Goal: Transaction & Acquisition: Download file/media

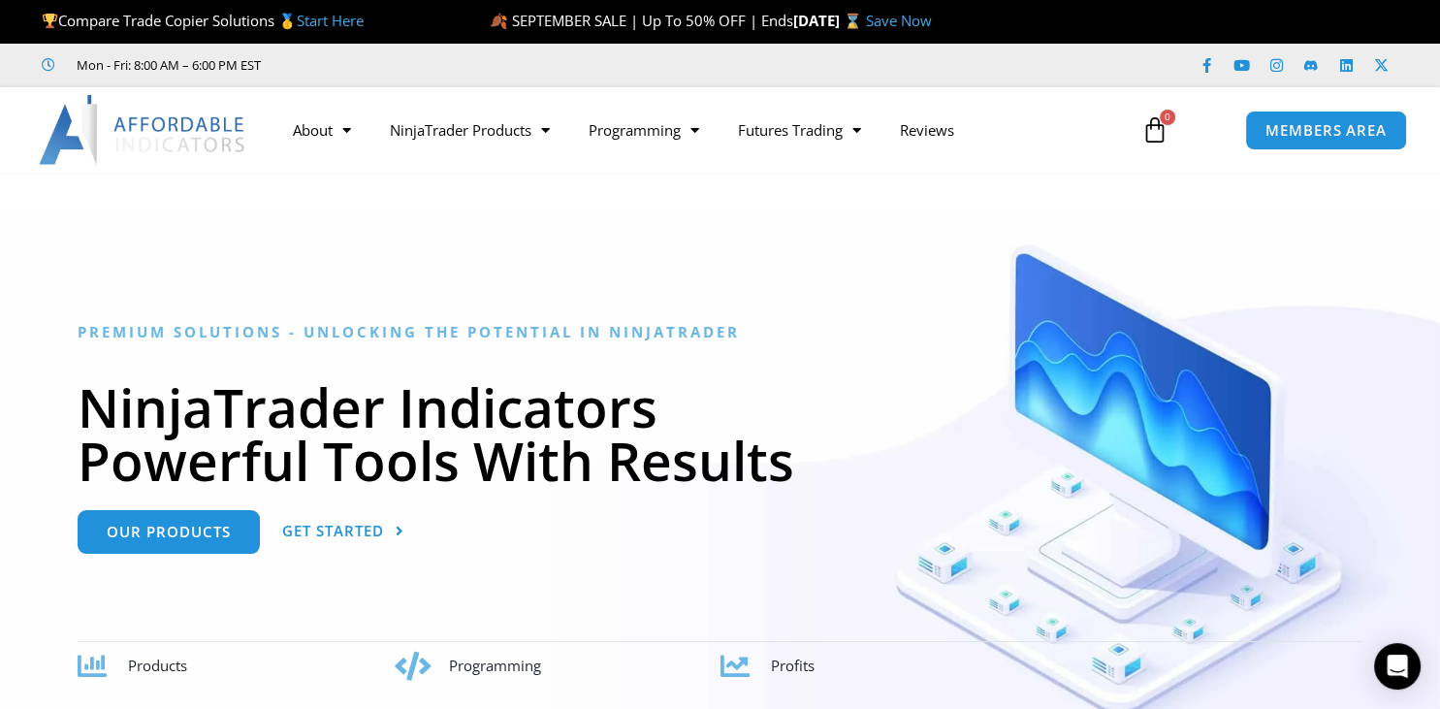
click at [342, 22] on link "Start Here" at bounding box center [330, 20] width 67 height 19
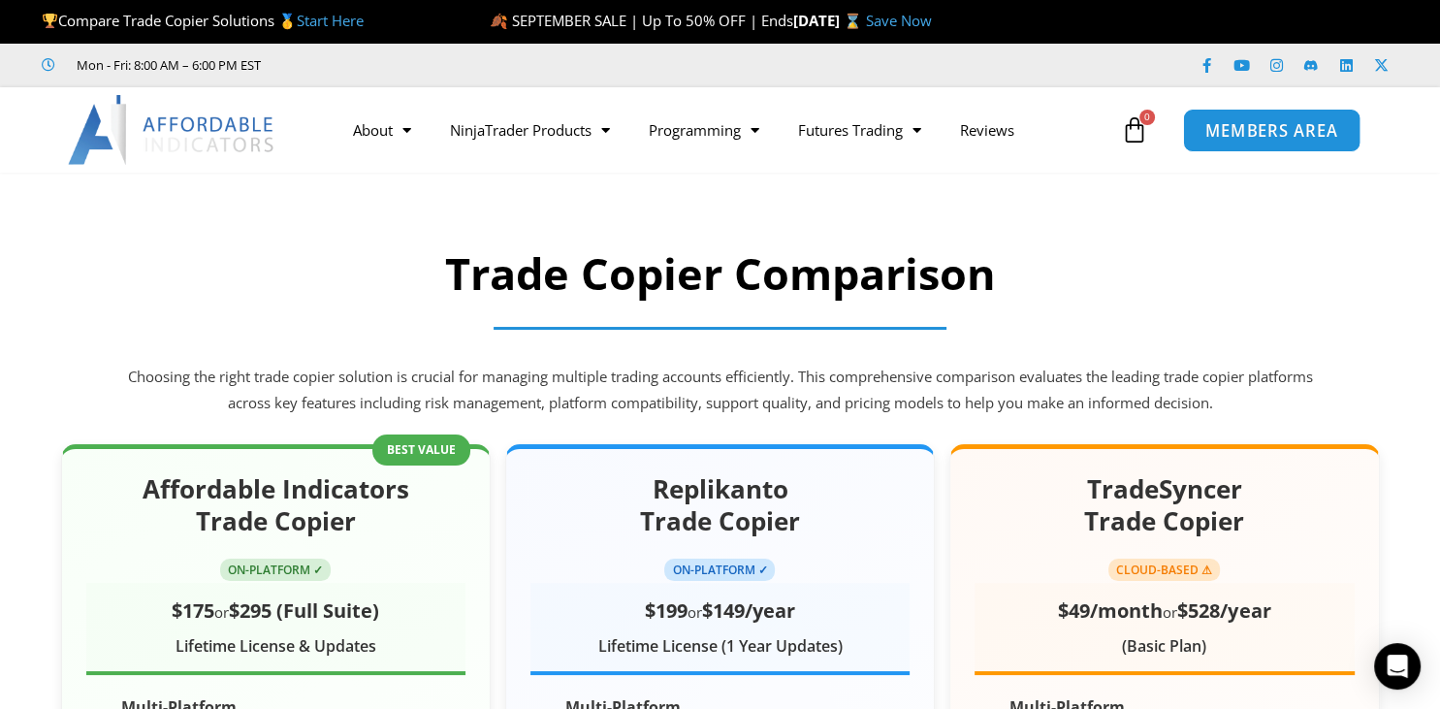
click at [1262, 134] on span "MEMBERS AREA" at bounding box center [1271, 130] width 133 height 16
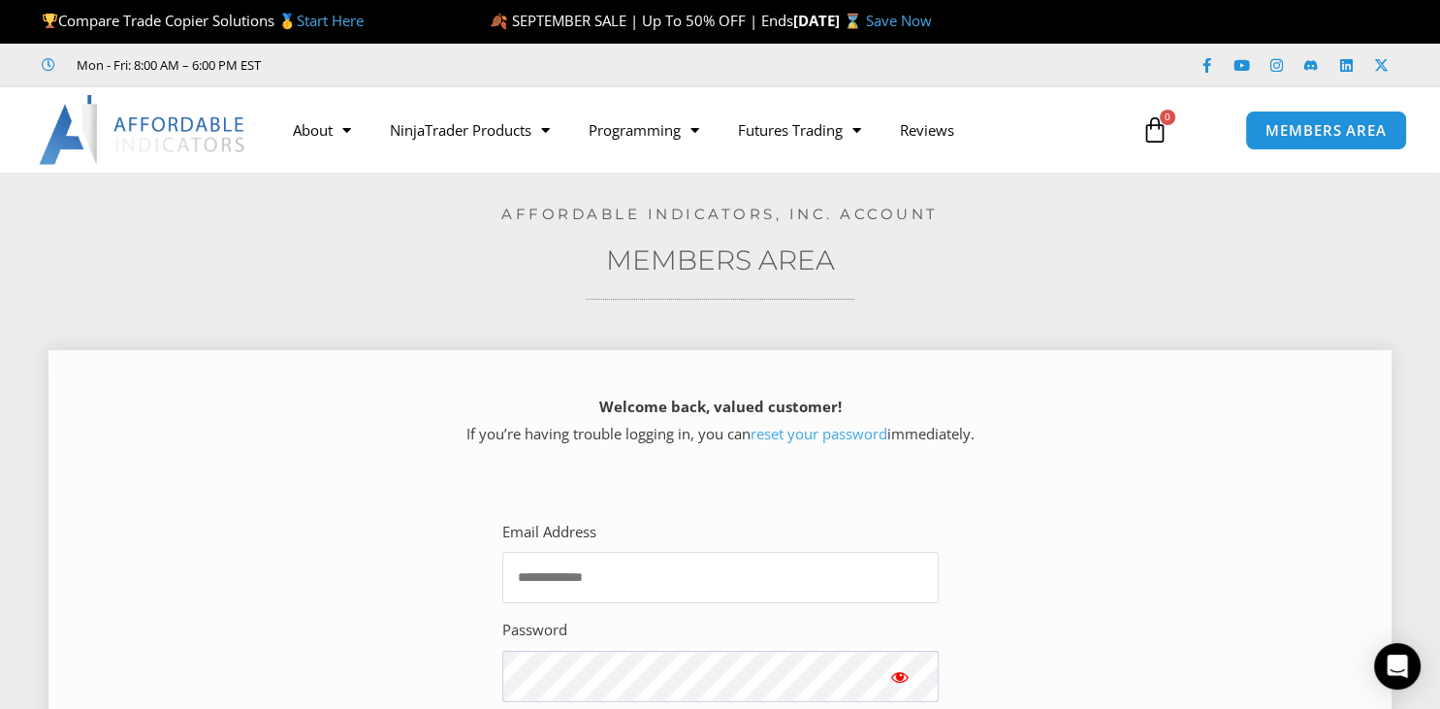
click at [686, 573] on input "Email Address" at bounding box center [720, 577] width 436 height 51
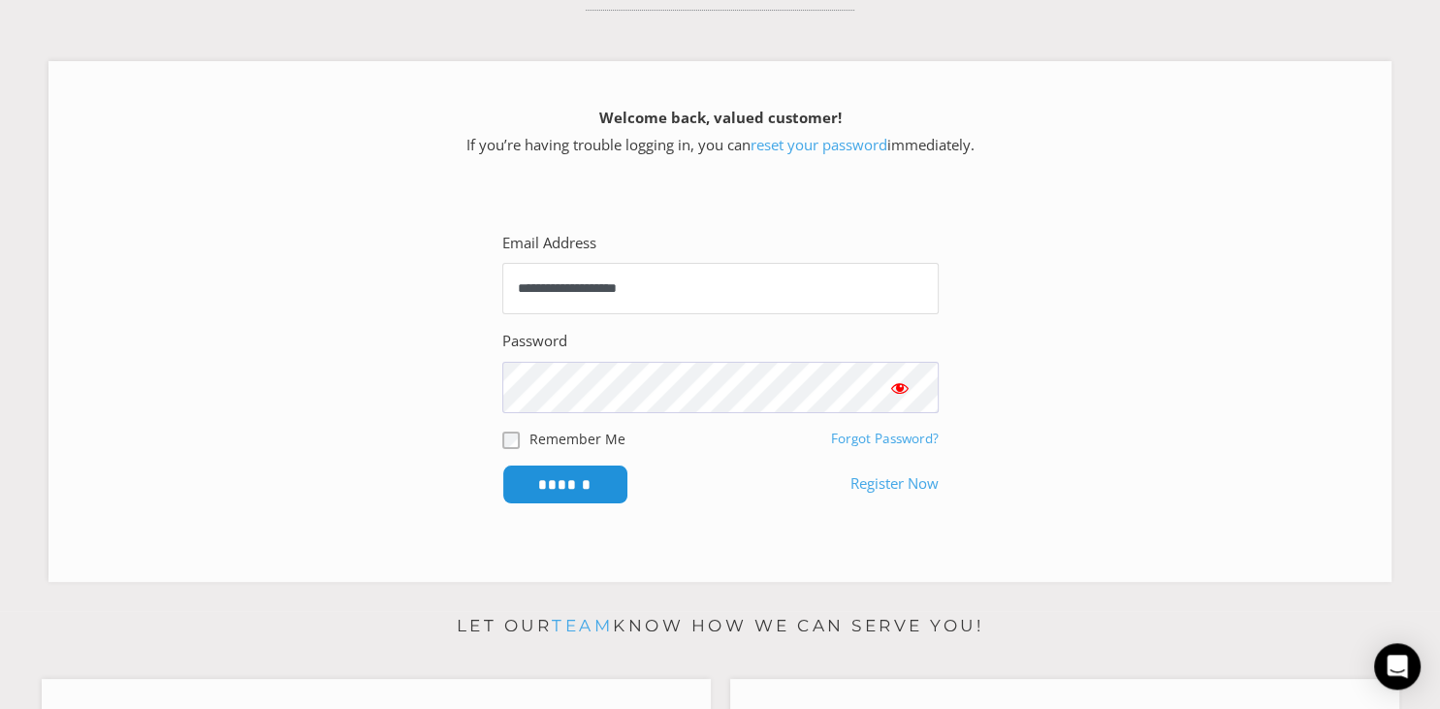
scroll to position [306, 0]
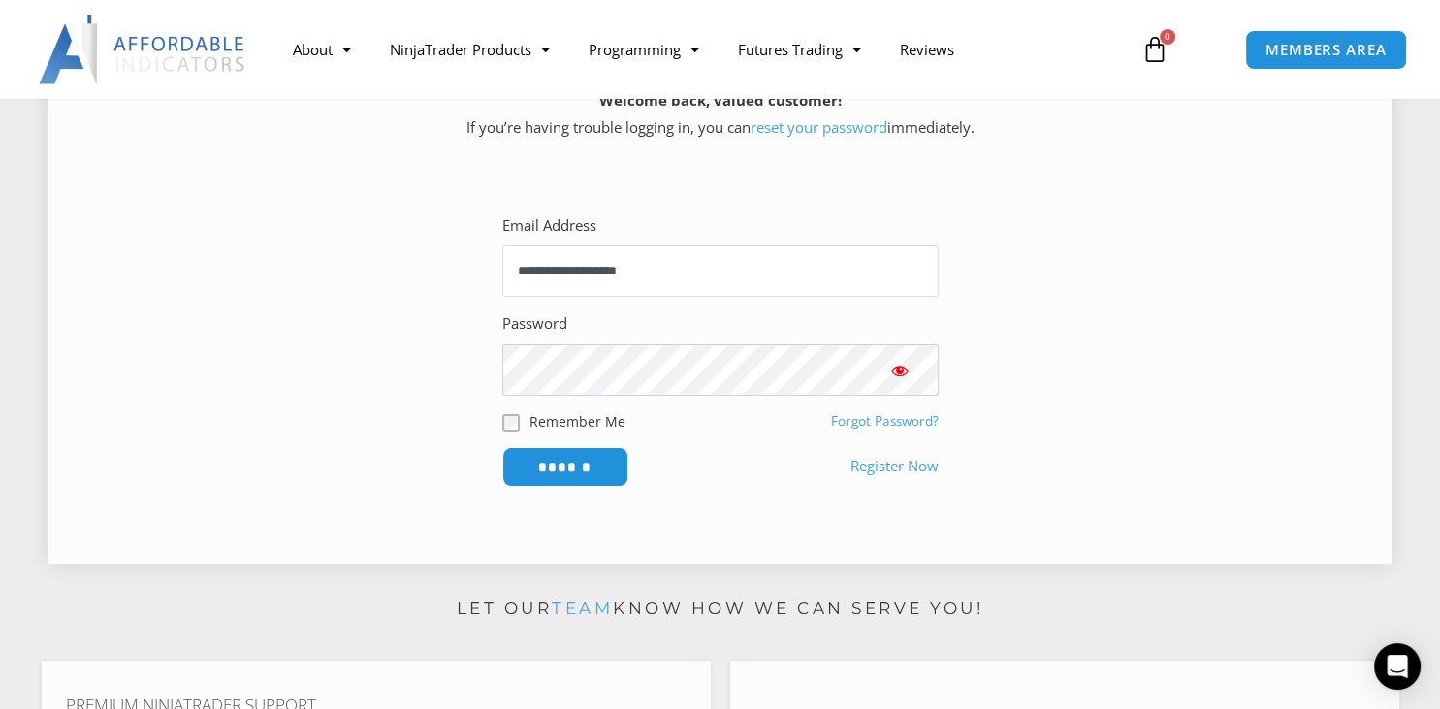
type input "**********"
click at [904, 363] on span "Show password" at bounding box center [899, 370] width 19 height 19
click at [580, 468] on input "******" at bounding box center [564, 467] width 133 height 42
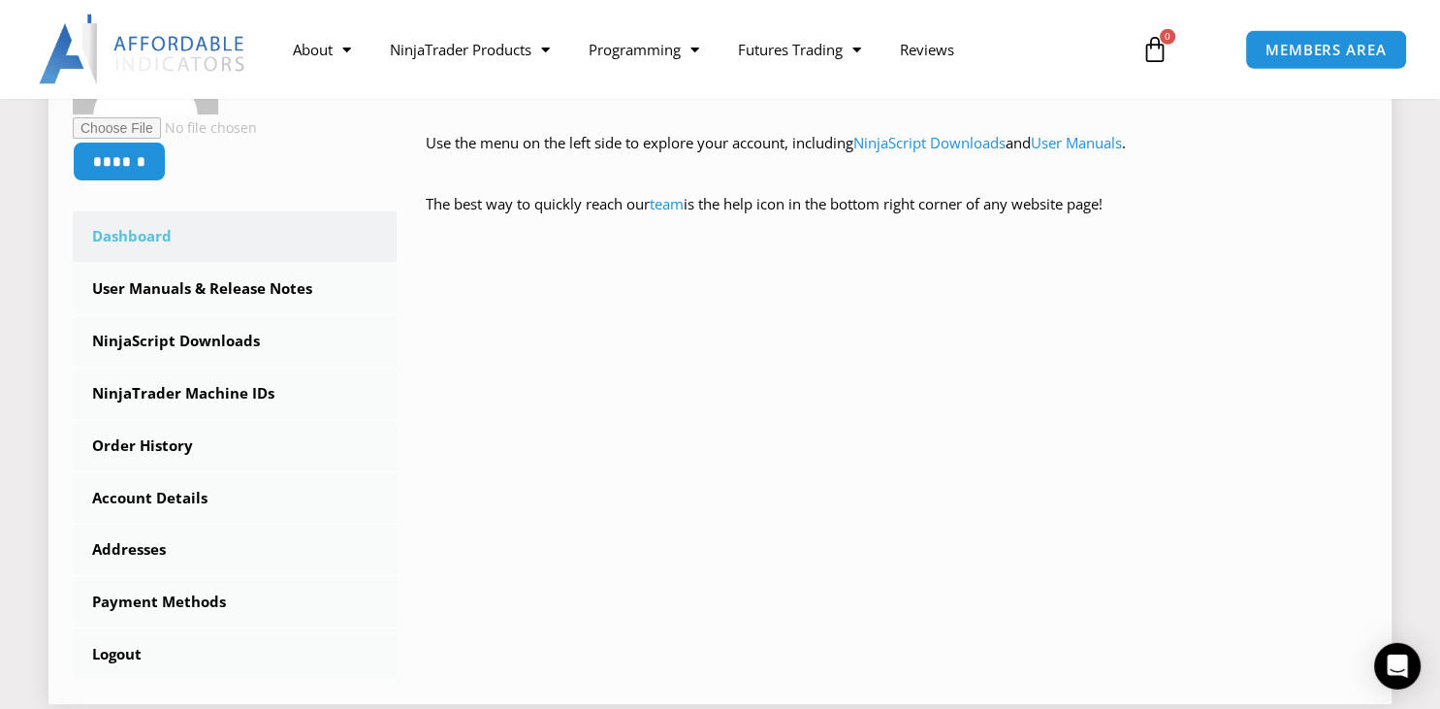
scroll to position [512, 0]
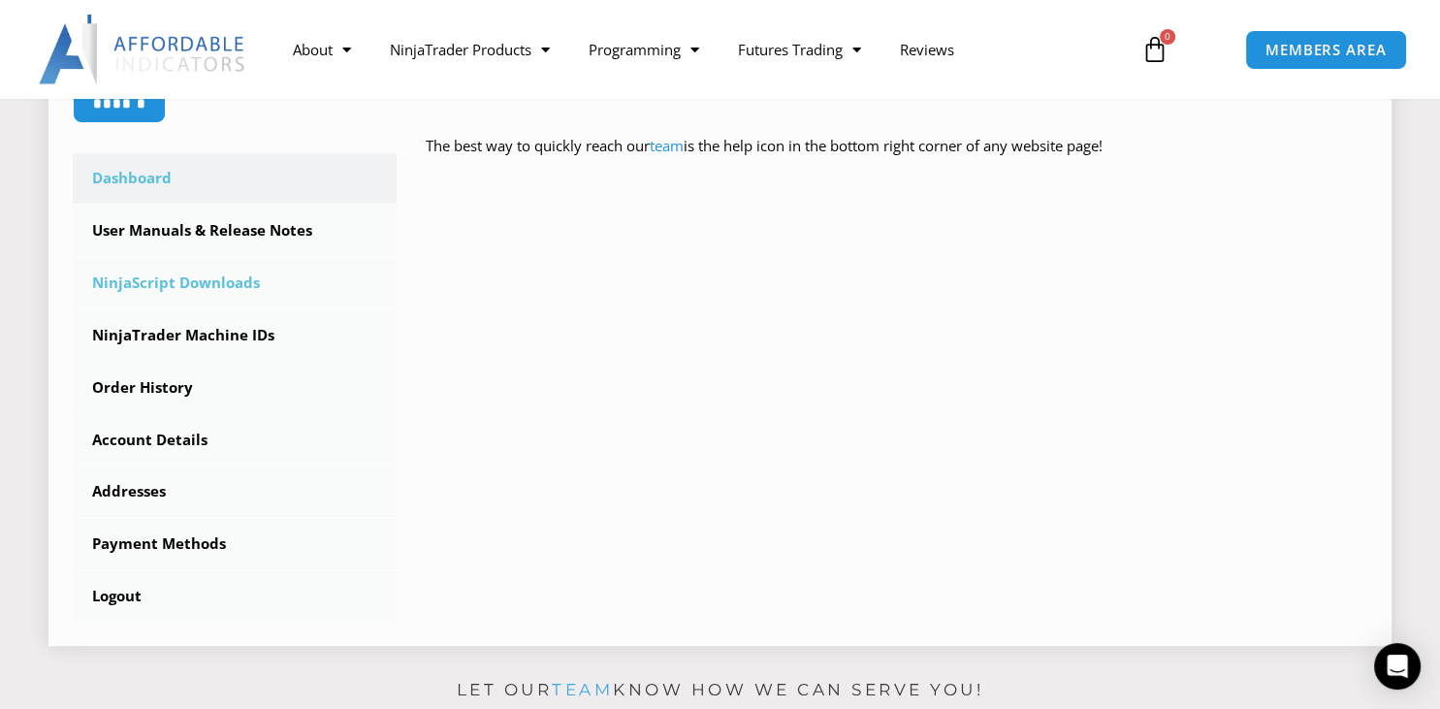
click at [220, 288] on link "NinjaScript Downloads" at bounding box center [235, 283] width 324 height 50
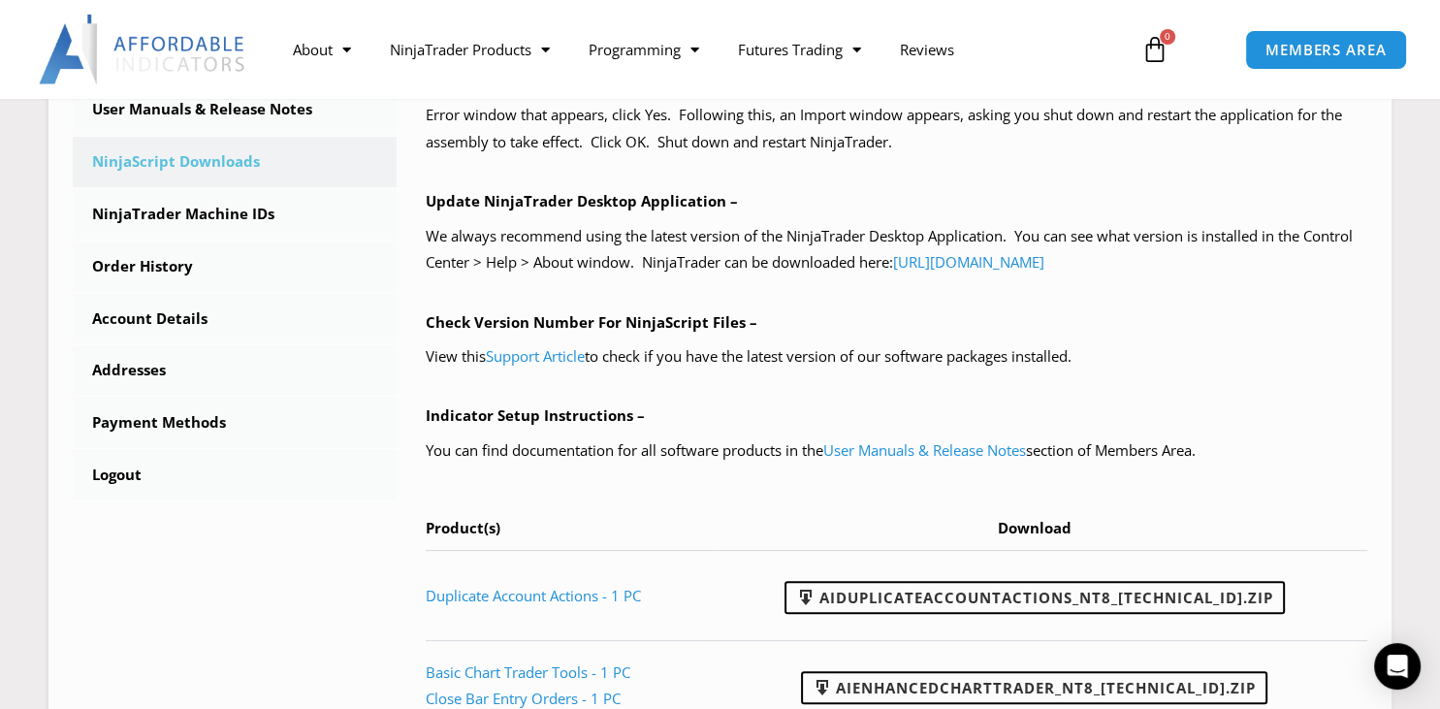
scroll to position [921, 0]
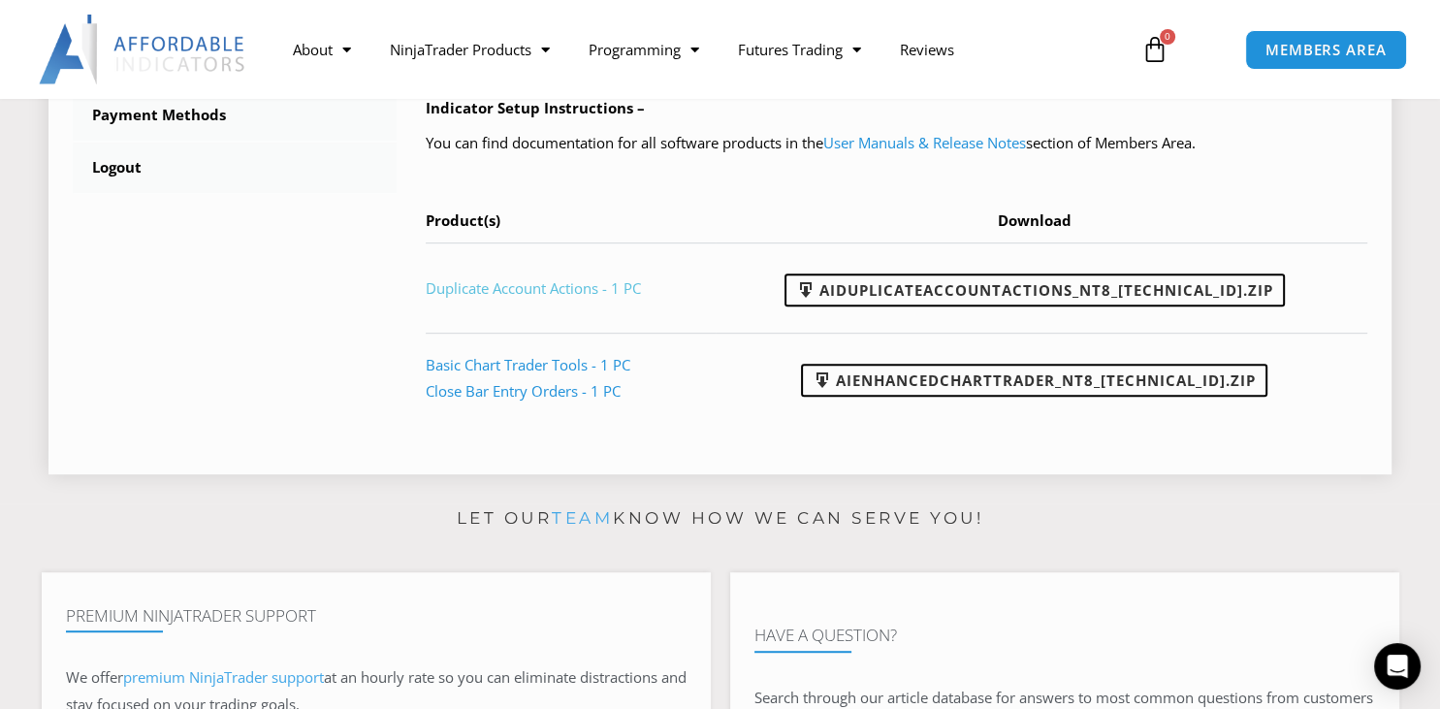
click at [583, 289] on link "Duplicate Account Actions - 1 PC" at bounding box center [533, 287] width 215 height 19
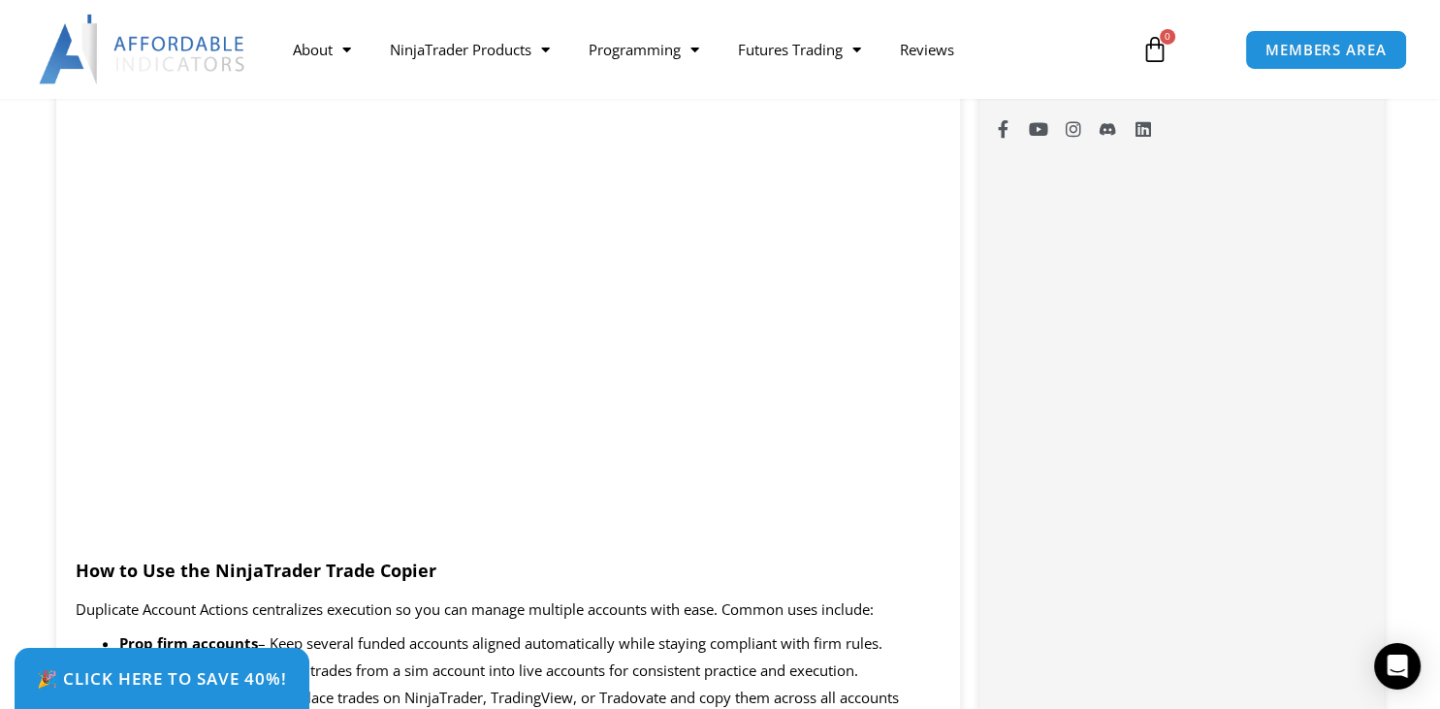
scroll to position [1536, 0]
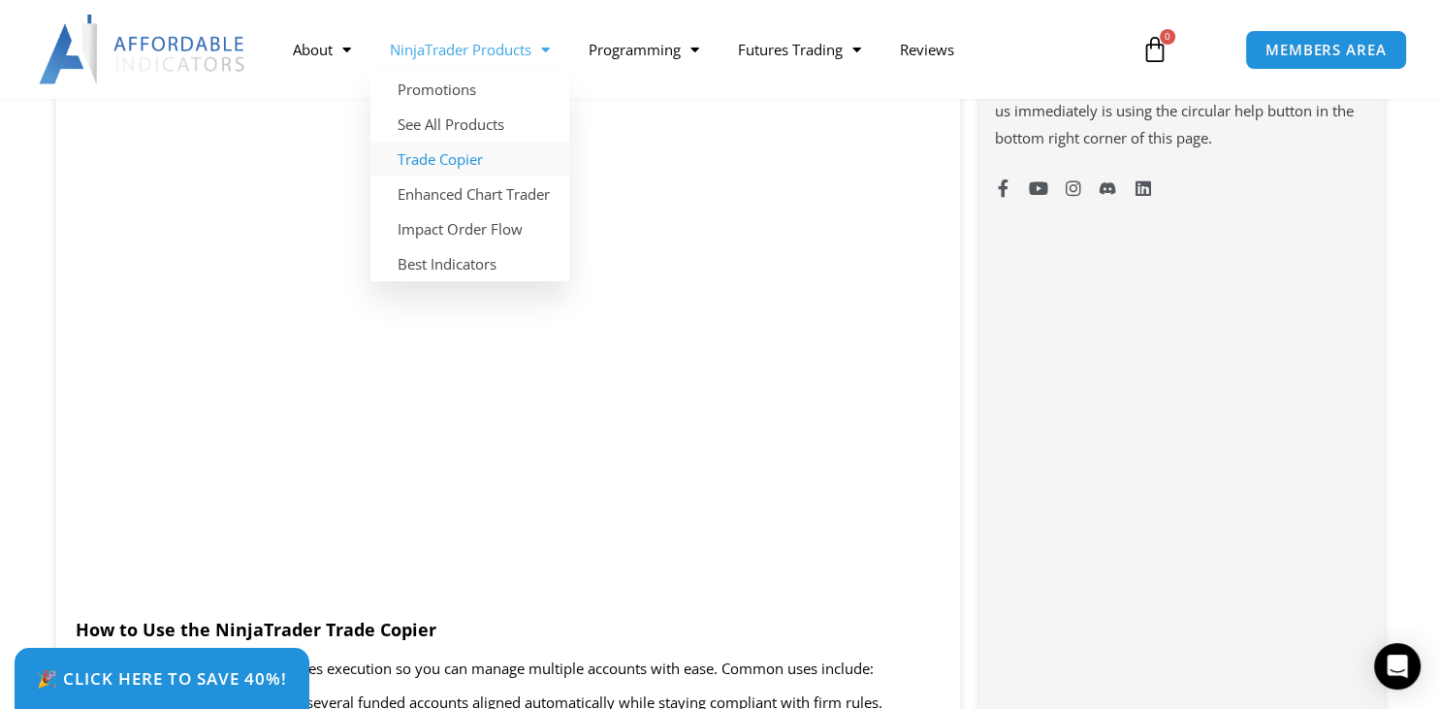
click at [455, 158] on link "Trade Copier" at bounding box center [469, 159] width 199 height 35
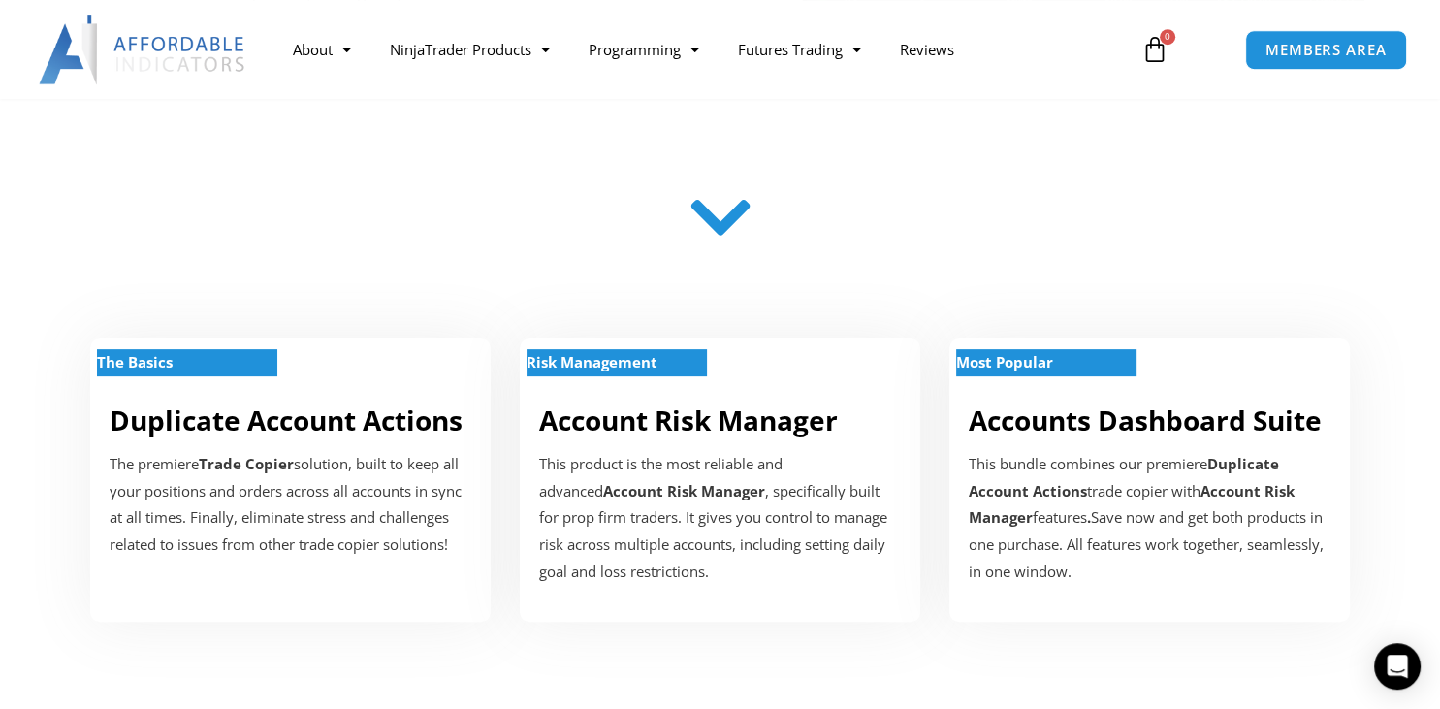
scroll to position [614, 0]
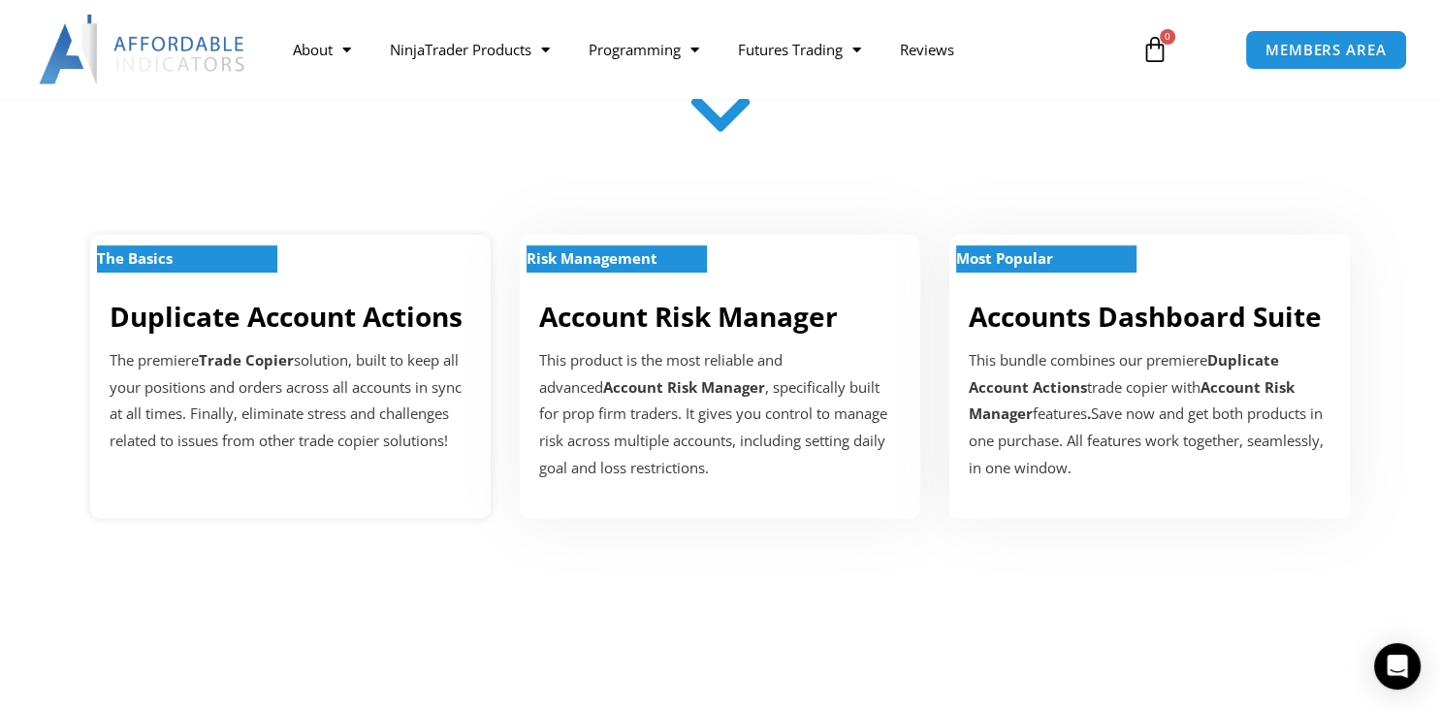
click at [246, 270] on p "The Basics" at bounding box center [187, 258] width 180 height 27
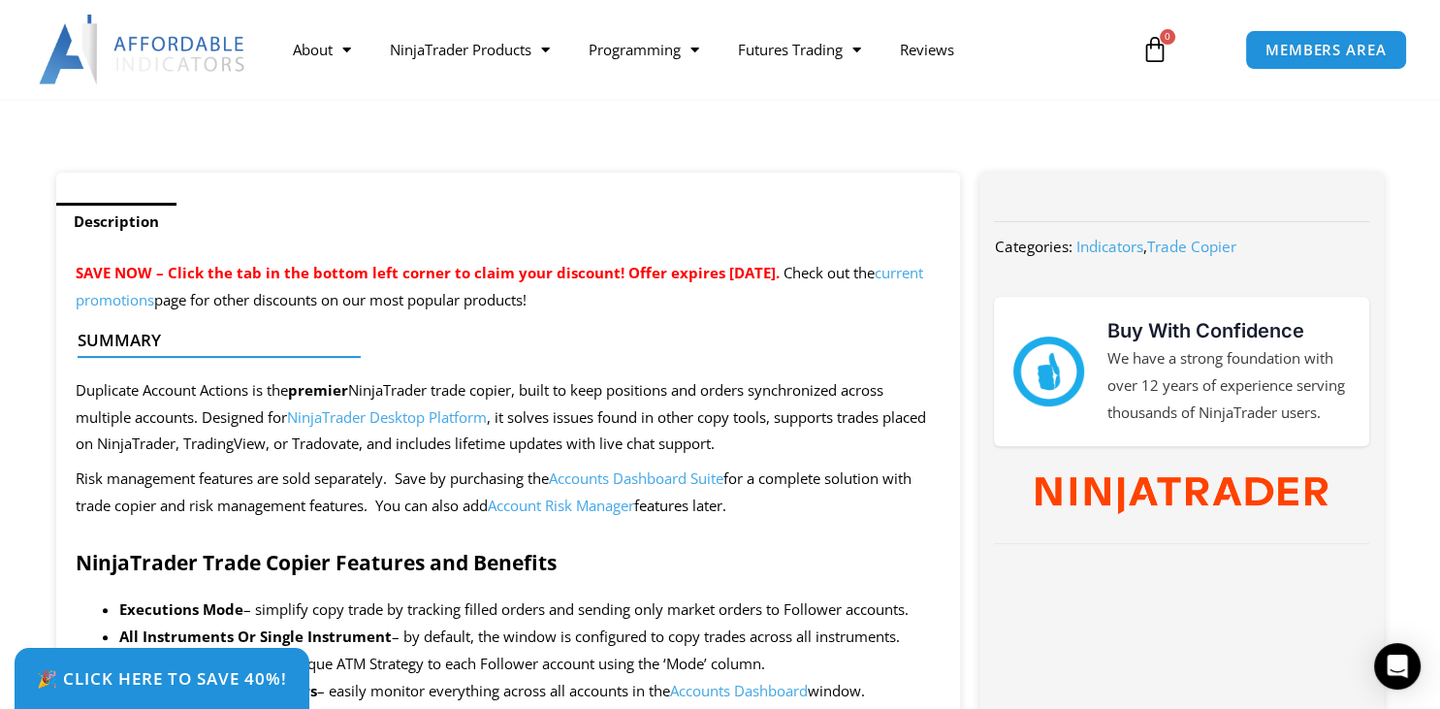
scroll to position [717, 0]
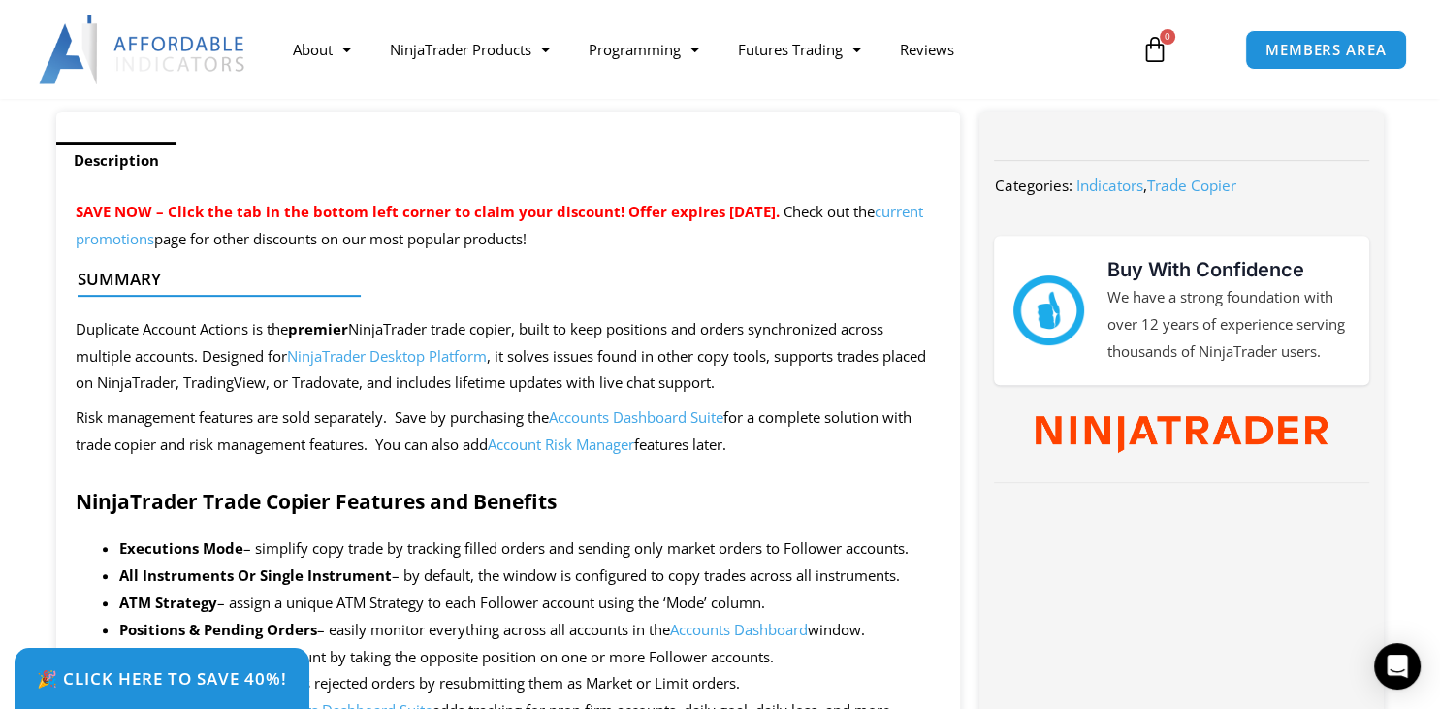
click at [566, 446] on link "Account Risk Manager" at bounding box center [561, 443] width 146 height 19
